Goal: Obtain resource: Download file/media

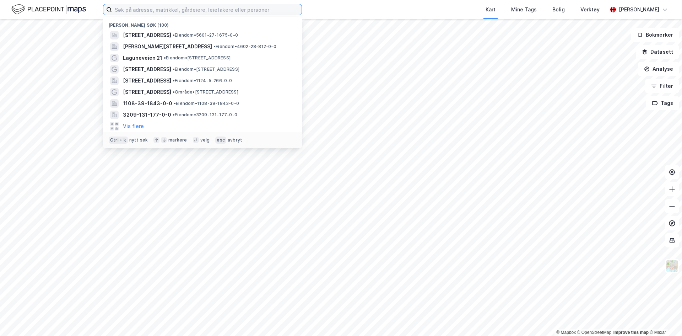
click at [220, 12] on input at bounding box center [207, 9] width 190 height 11
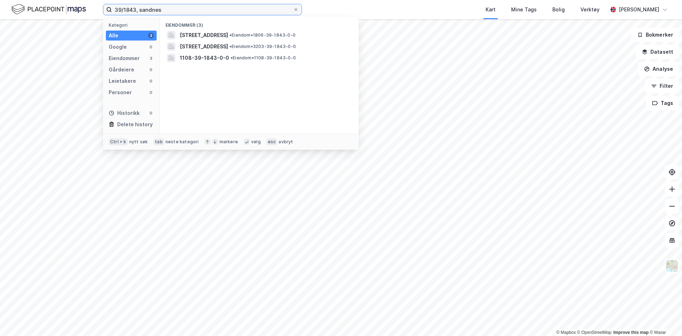
type input "39/1843, sandnes"
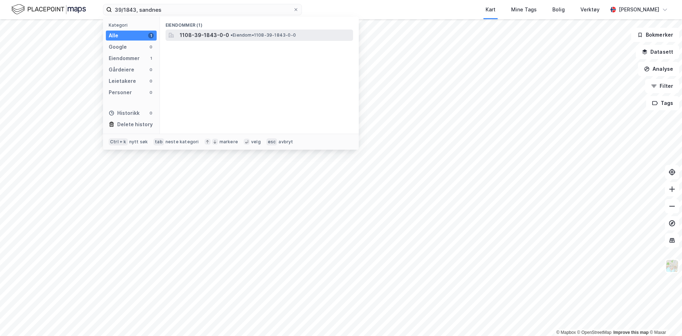
click at [212, 35] on span "1108-39-1843-0-0" at bounding box center [204, 35] width 49 height 9
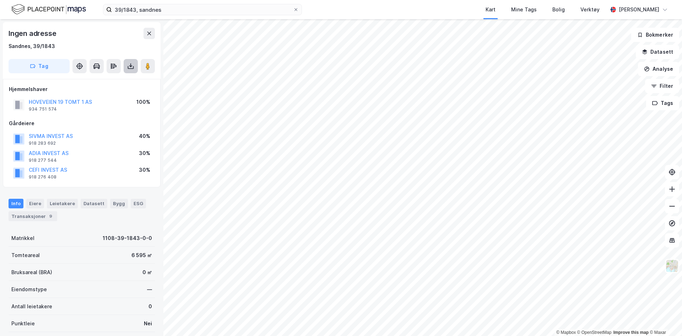
click at [130, 68] on icon at bounding box center [130, 66] width 7 height 7
click at [112, 81] on div "Last ned grunnbok" at bounding box center [95, 80] width 41 height 6
